Goal: Task Accomplishment & Management: Manage account settings

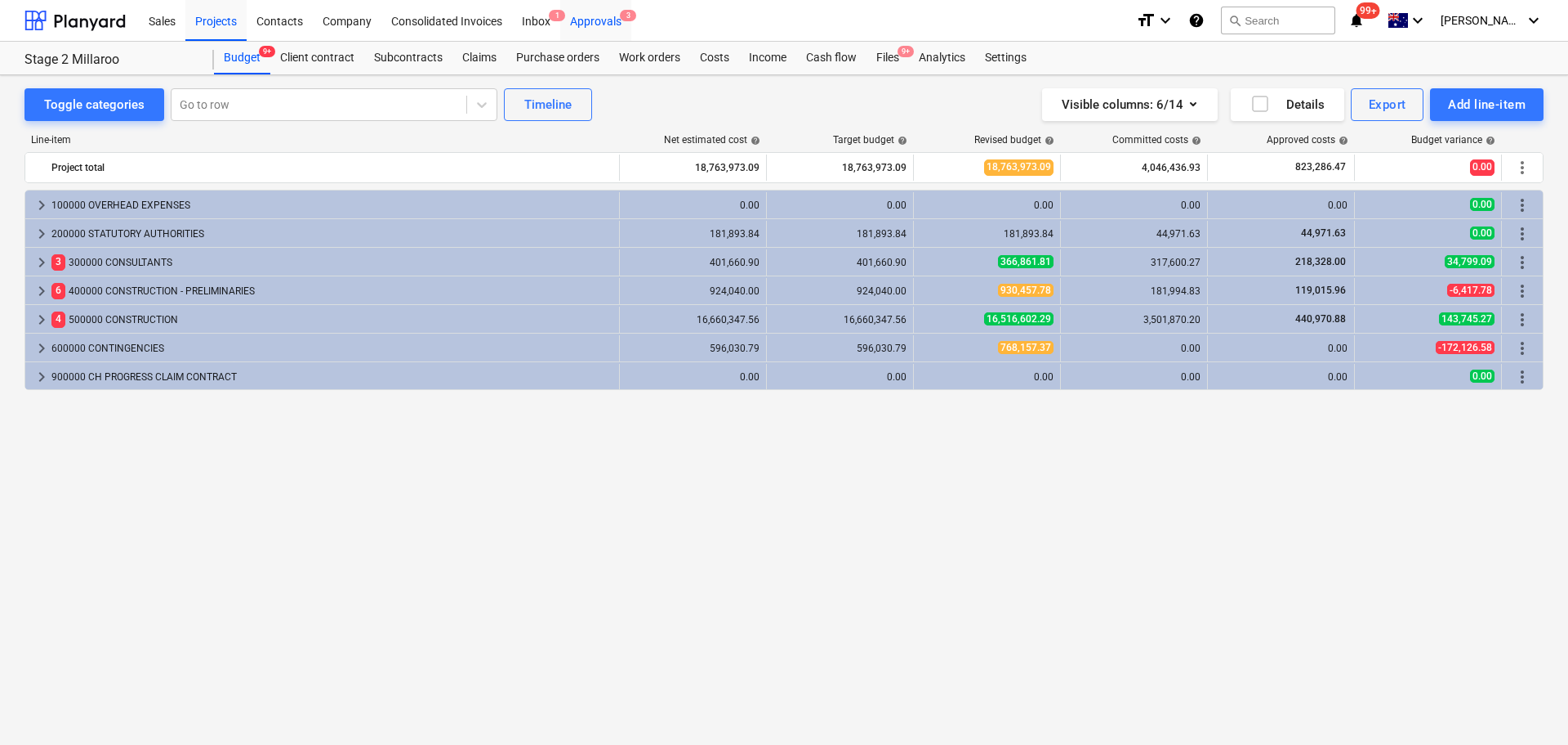
click at [606, 16] on div "Approvals 3" at bounding box center [596, 20] width 71 height 42
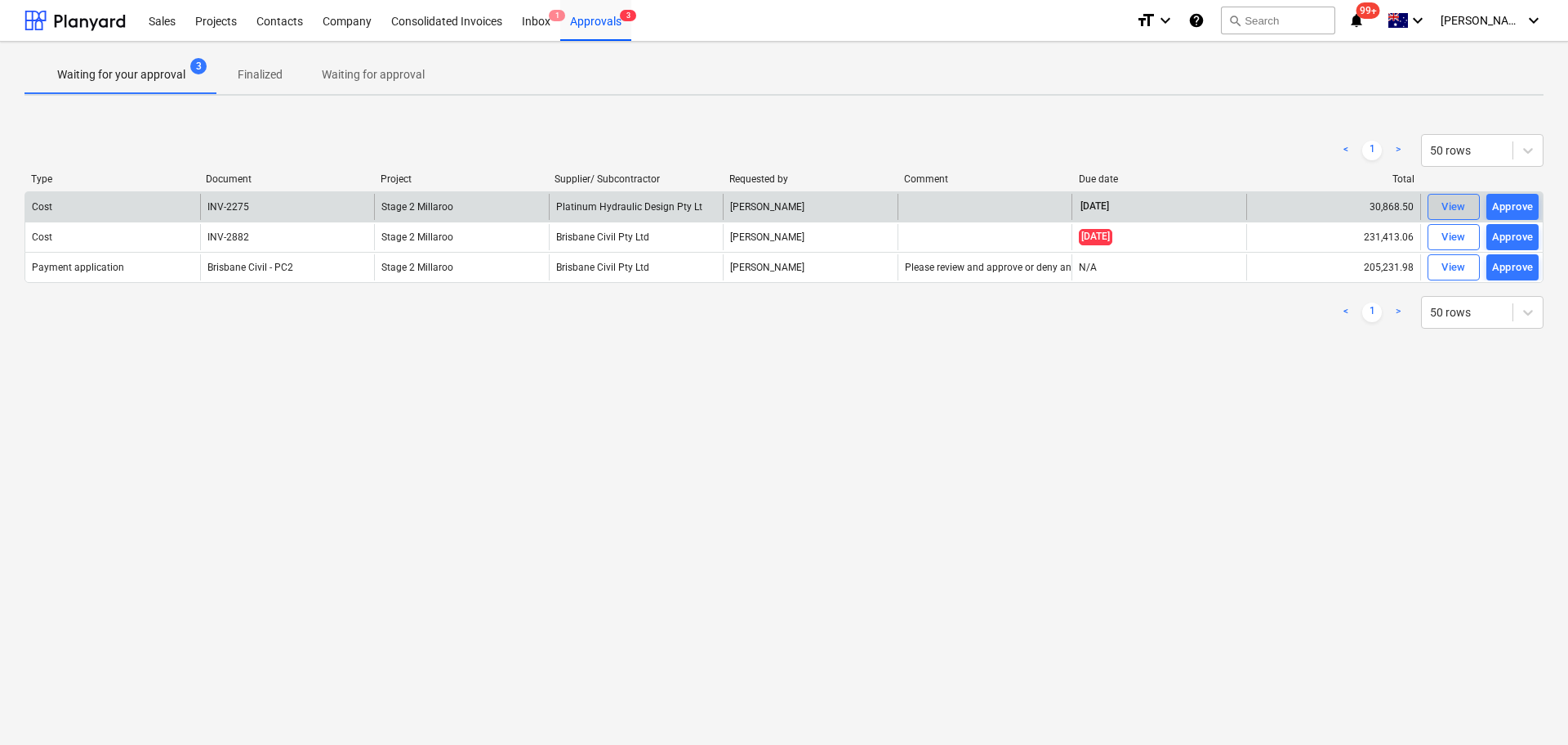
click at [1448, 214] on div "View" at bounding box center [1454, 207] width 25 height 19
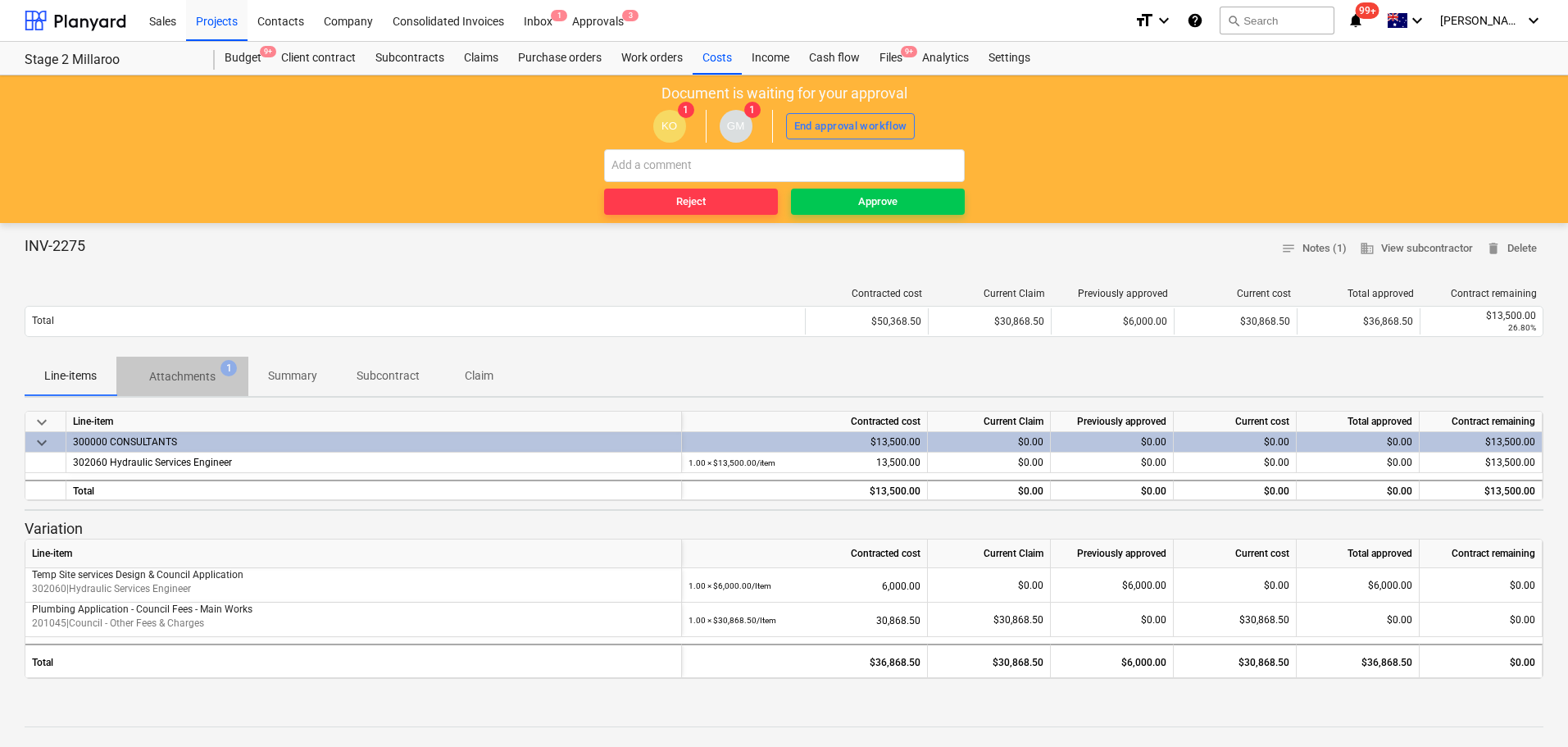
click at [189, 375] on p "Attachments" at bounding box center [182, 376] width 67 height 17
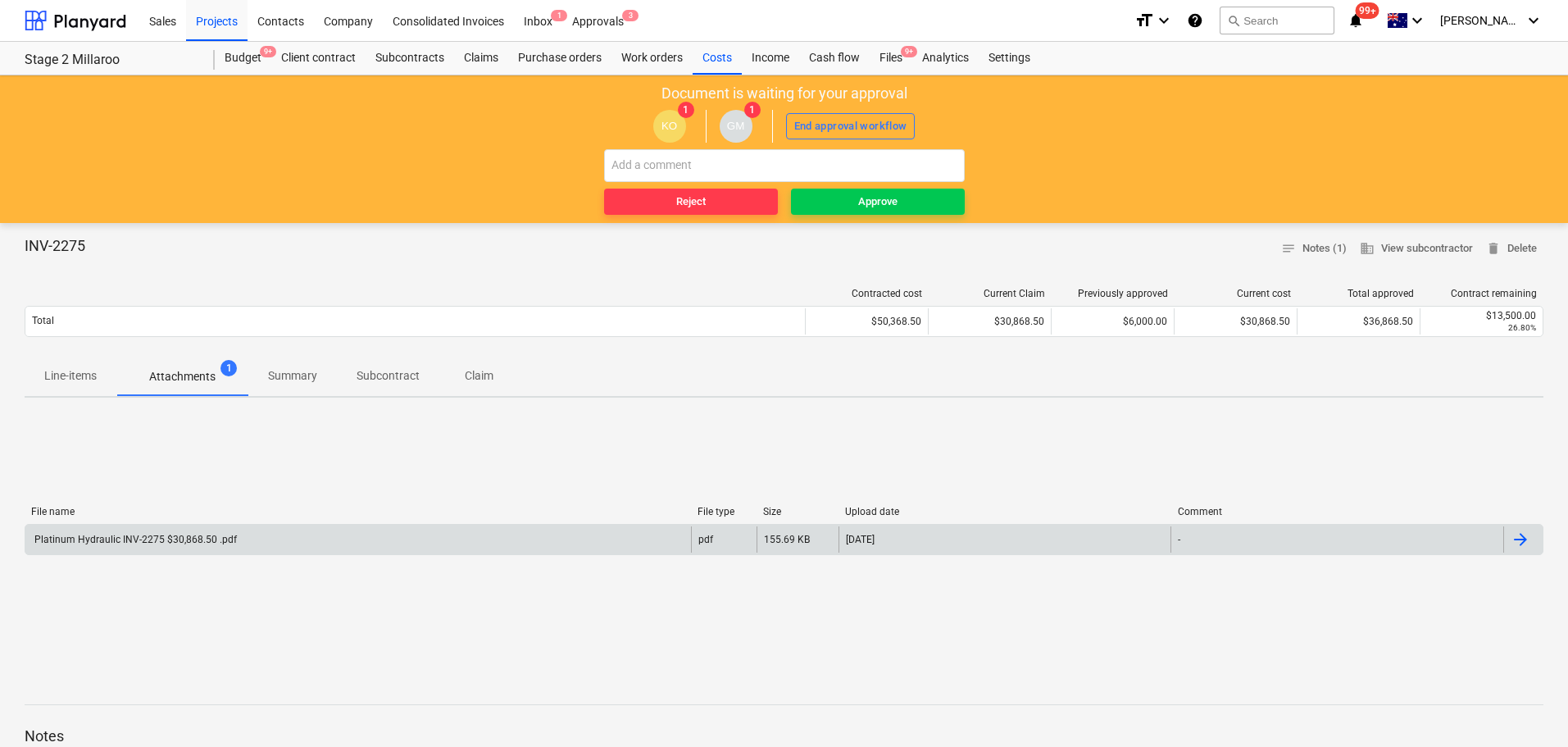
click at [156, 540] on div "Platinum Hydraulic INV-2275 $30,868.50 .pdf" at bounding box center [134, 539] width 205 height 12
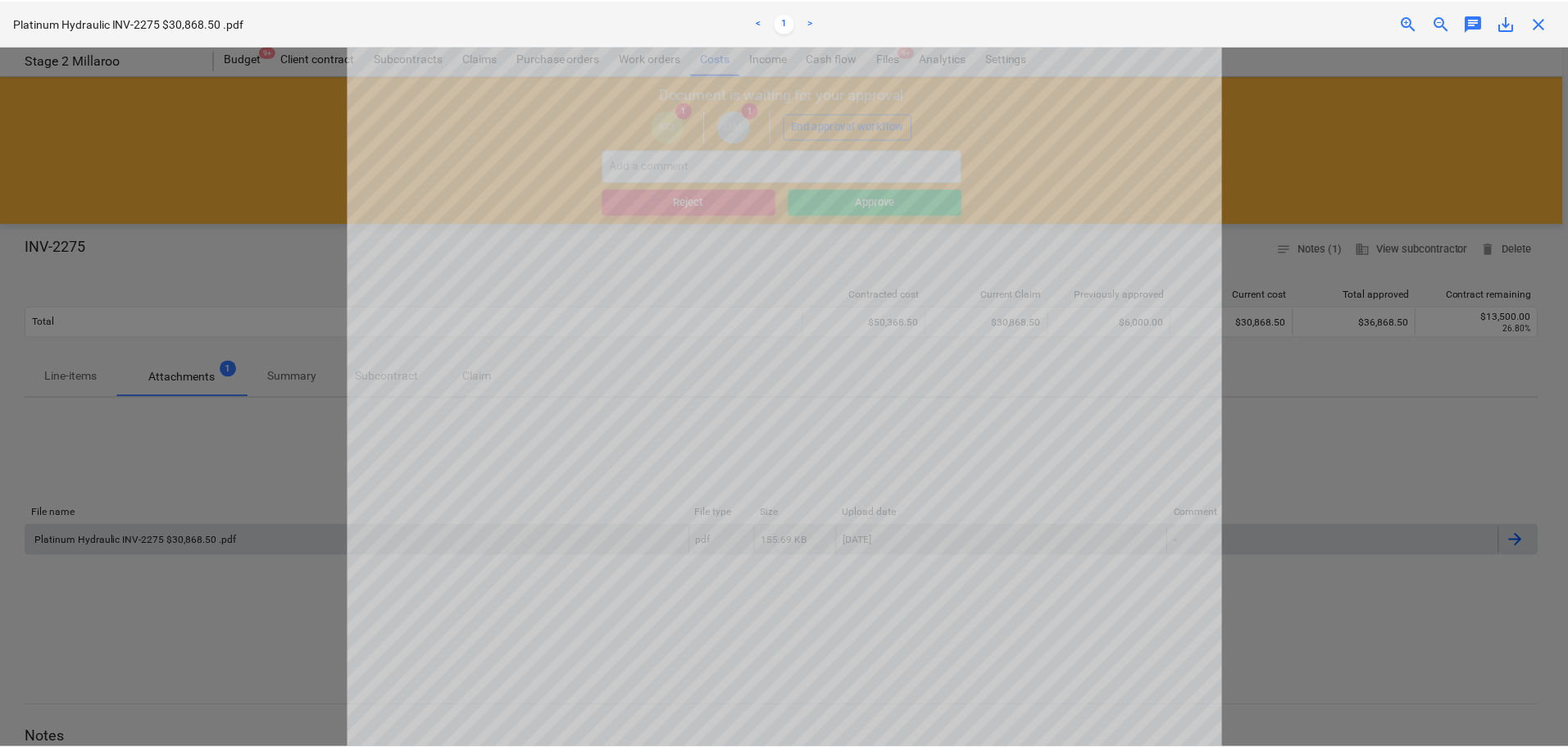
scroll to position [5, 0]
click at [1544, 26] on span "close" at bounding box center [1544, 23] width 20 height 20
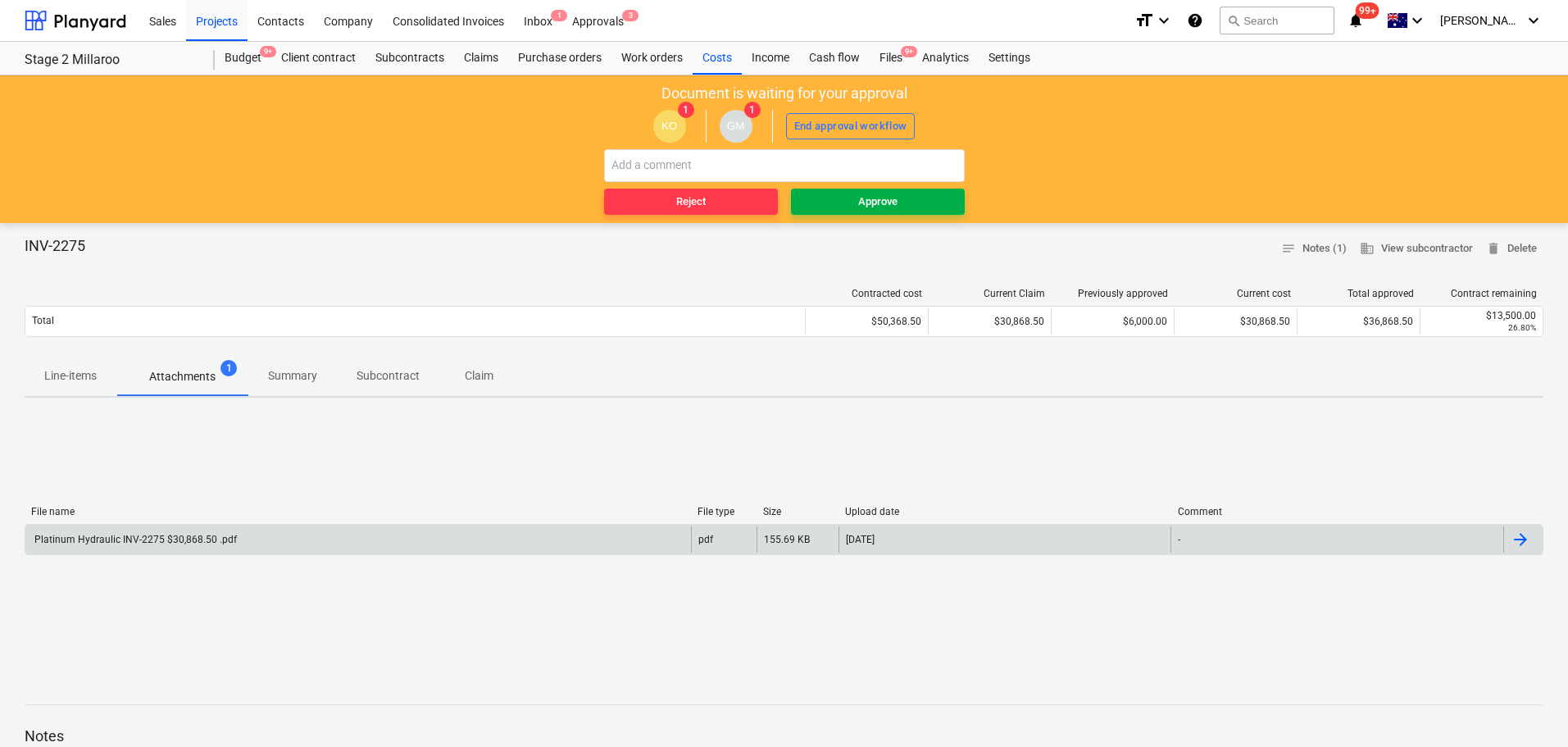
click at [866, 201] on div "Approve" at bounding box center [877, 201] width 39 height 19
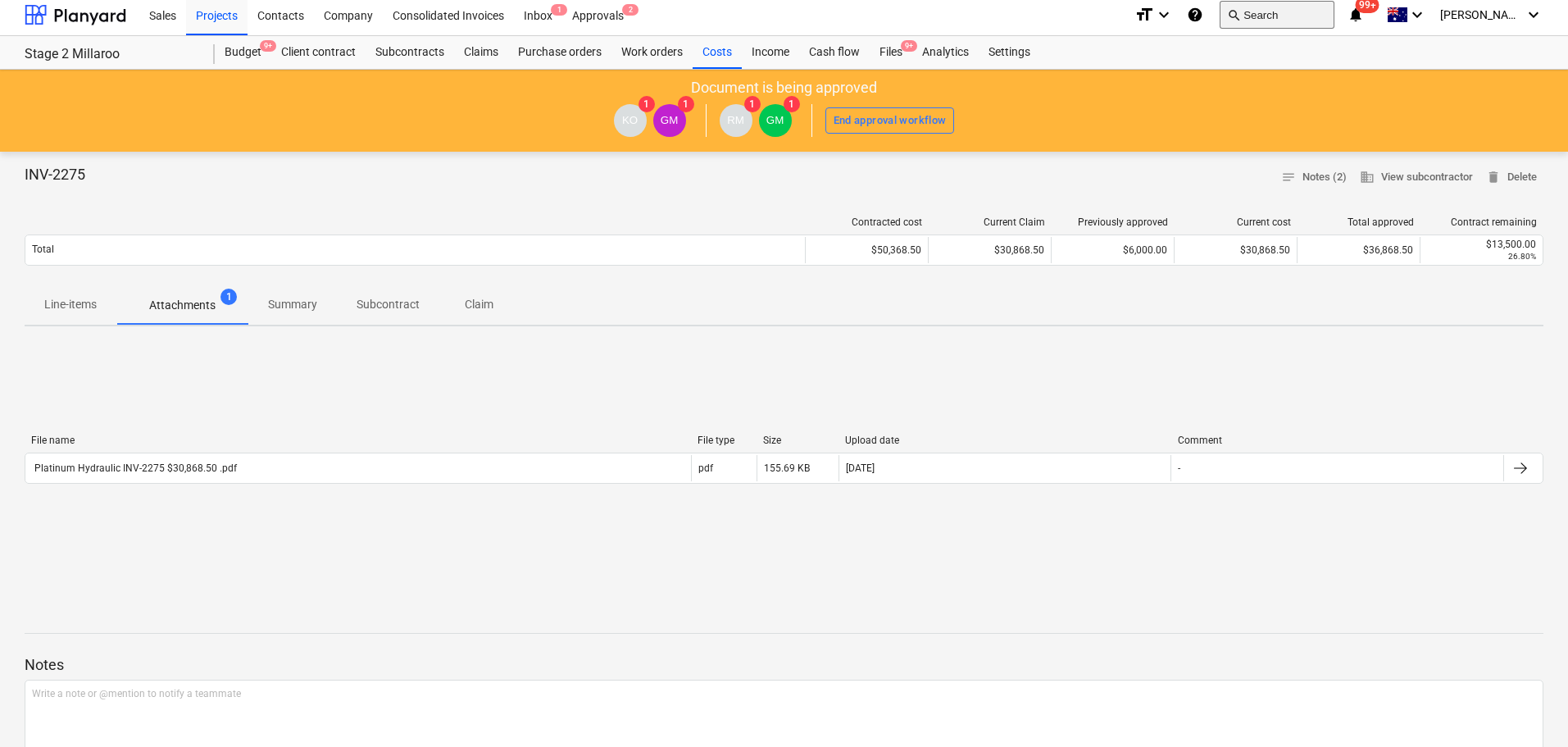
scroll to position [6, 0]
click at [1536, 16] on icon "keyboard_arrow_down" at bounding box center [1534, 14] width 20 height 20
click at [1478, 85] on div "Log out" at bounding box center [1494, 83] width 98 height 26
